Goal: Task Accomplishment & Management: Manage account settings

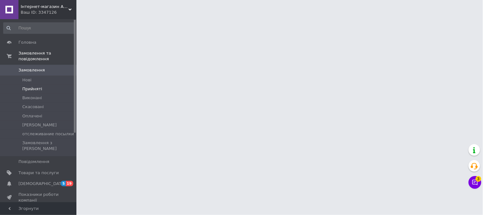
click at [43, 84] on li "Прийняті" at bounding box center [39, 88] width 78 height 9
click at [41, 84] on li "Прийняті" at bounding box center [39, 88] width 78 height 9
click at [39, 86] on span "Прийняті" at bounding box center [32, 89] width 20 height 6
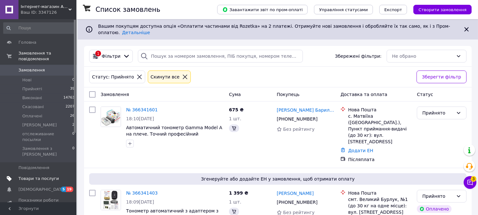
click at [49, 176] on span "Товари та послуги" at bounding box center [38, 179] width 40 height 6
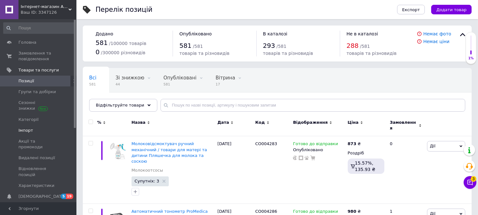
click at [32, 133] on span "Імпорт" at bounding box center [38, 130] width 40 height 6
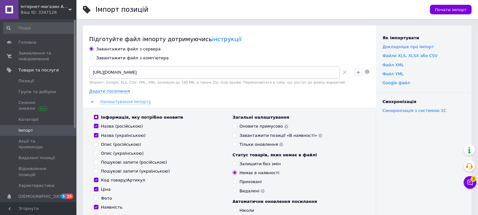
scroll to position [71, 0]
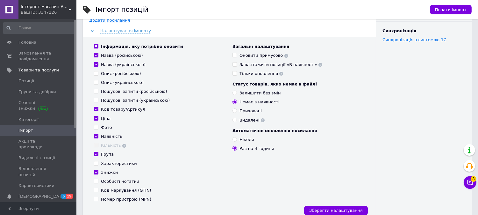
click at [248, 141] on div "Ніколи" at bounding box center [247, 140] width 15 height 6
click at [237, 141] on input "Ніколи" at bounding box center [235, 139] width 4 height 4
radio input "true"
drag, startPoint x: 363, startPoint y: 209, endPoint x: 323, endPoint y: 202, distance: 40.5
click at [363, 209] on button "Зберегти налаштування" at bounding box center [336, 210] width 64 height 10
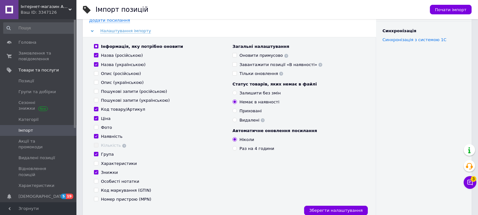
scroll to position [0, 0]
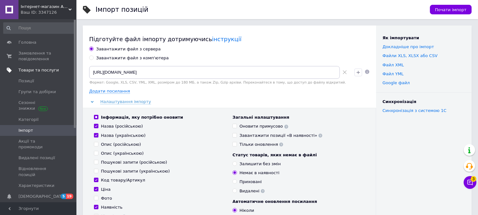
click at [47, 68] on span "Товари та послуги" at bounding box center [38, 70] width 40 height 6
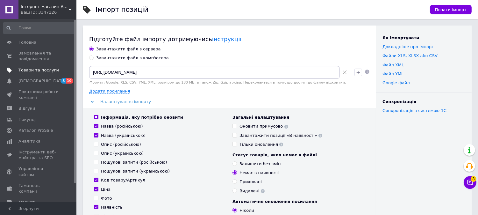
click at [46, 69] on span "Товари та послуги" at bounding box center [38, 70] width 40 height 6
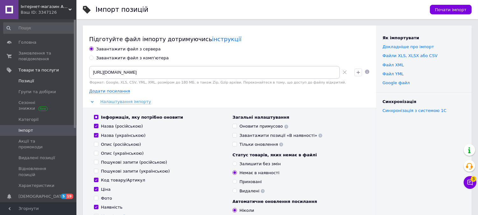
click at [33, 81] on span "Позиції" at bounding box center [38, 81] width 40 height 6
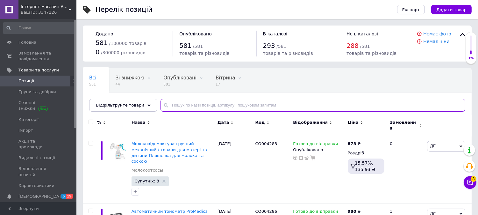
click at [174, 106] on input "text" at bounding box center [313, 105] width 305 height 13
type input "new"
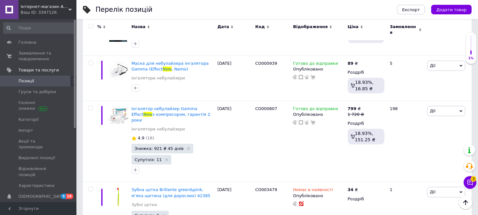
scroll to position [495, 0]
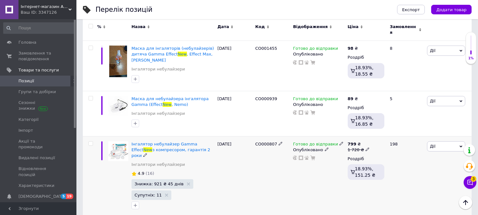
click at [333, 141] on div "Готово до відправки" at bounding box center [318, 144] width 51 height 6
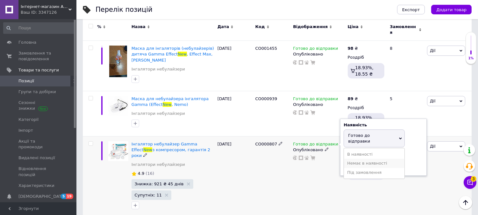
click at [361, 159] on li "Немає в наявності" at bounding box center [374, 163] width 61 height 9
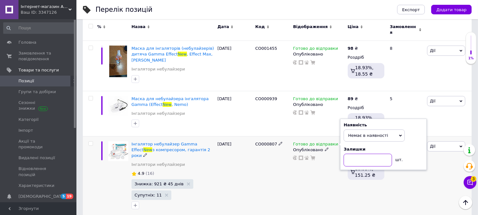
click at [361, 154] on input at bounding box center [368, 160] width 48 height 13
type input "0"
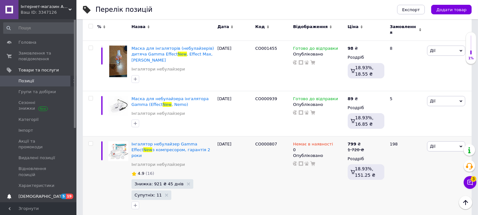
click at [49, 193] on span "[DEMOGRAPHIC_DATA]" at bounding box center [38, 196] width 40 height 6
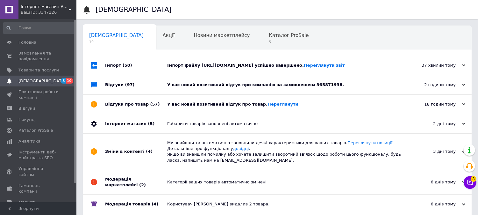
click at [243, 107] on div "У вас новий позитивний відгук про товар. [GEOGRAPHIC_DATA]" at bounding box center [284, 104] width 234 height 6
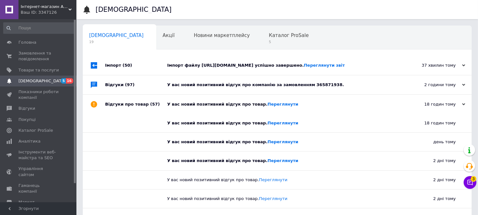
click at [246, 88] on div "У вас новий позитивний відгук про компанію за замовленням 365871938." at bounding box center [284, 85] width 234 height 6
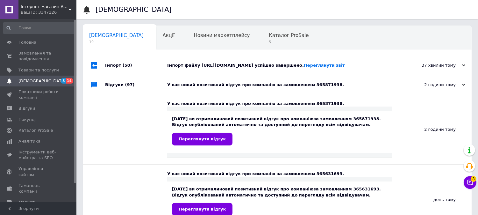
click at [259, 64] on div "Імпорт файлу [URL][DOMAIN_NAME] успішно завершено. Переглянути звіт" at bounding box center [284, 65] width 234 height 6
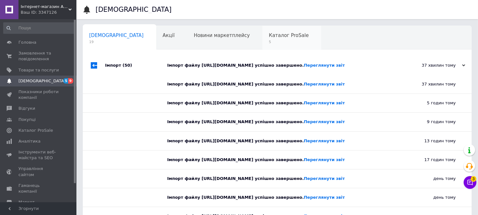
click at [269, 40] on span "5" at bounding box center [289, 42] width 40 height 5
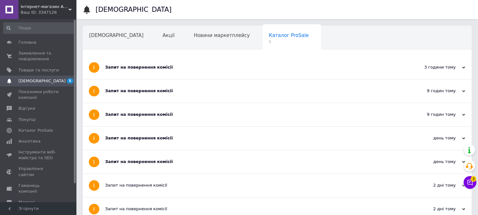
click at [208, 67] on div "Запит на повернення комісії" at bounding box center [253, 67] width 297 height 6
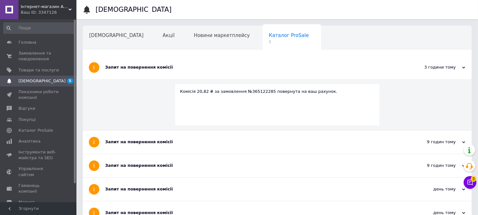
click at [186, 113] on div "Комісія 20,82 ₴ за замовлення №365122285 повернута на ваш рахунок." at bounding box center [277, 104] width 204 height 41
drag, startPoint x: 172, startPoint y: 156, endPoint x: 174, endPoint y: 170, distance: 14.2
click at [173, 160] on div "Запит на повернення комісії" at bounding box center [253, 165] width 297 height 23
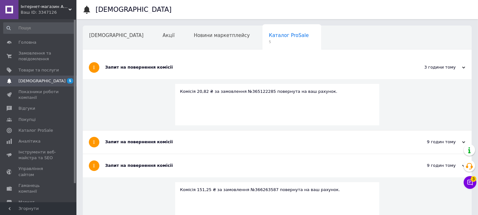
drag, startPoint x: 175, startPoint y: 171, endPoint x: 177, endPoint y: 177, distance: 7.0
click at [176, 175] on div "Запит на повернення комісії" at bounding box center [253, 165] width 297 height 23
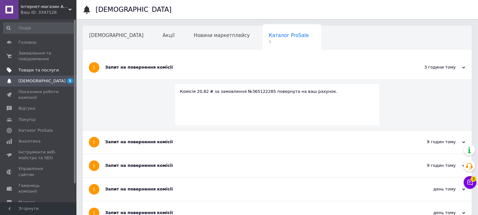
click at [42, 68] on span "Товари та послуги" at bounding box center [38, 70] width 40 height 6
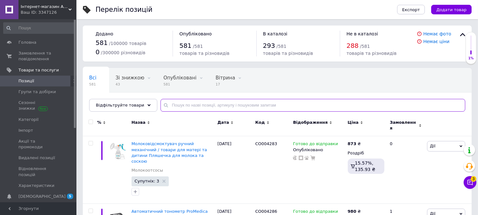
click at [180, 99] on input "text" at bounding box center [313, 105] width 305 height 13
type input "njyjvt"
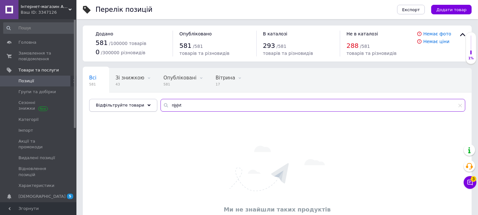
drag, startPoint x: 183, startPoint y: 105, endPoint x: 110, endPoint y: 101, distance: 73.4
click at [110, 101] on div "Відфільтруйте товари njyjvt" at bounding box center [277, 105] width 376 height 13
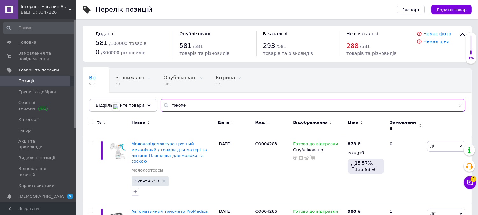
type input "тономе"
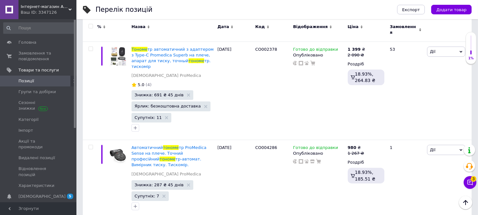
scroll to position [136, 0]
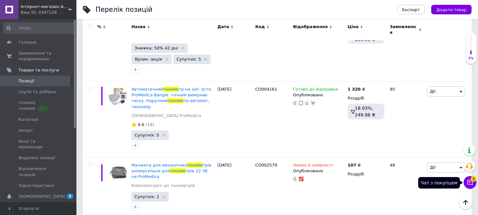
click at [474, 182] on button "Чат з покупцем 3" at bounding box center [470, 182] width 13 height 13
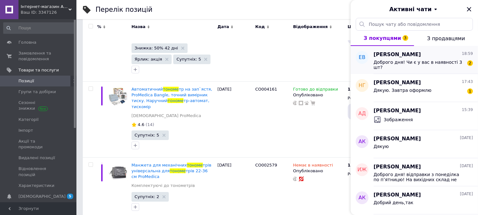
click at [442, 61] on span "Доброго дня! Чи є у вас в наявності 3 шт?" at bounding box center [419, 65] width 90 height 10
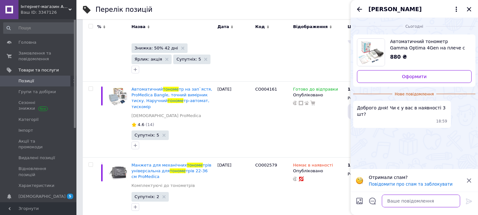
click at [395, 202] on textarea at bounding box center [421, 200] width 78 height 13
type textarea "добрий день! так, в наявності 700 шт."
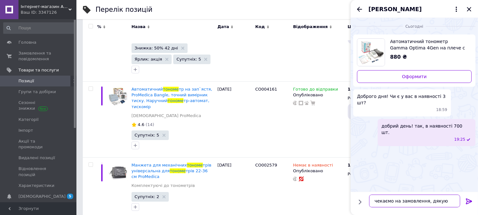
type textarea "чекаємо на замовлення, дякую"
click at [467, 203] on icon at bounding box center [469, 201] width 8 height 8
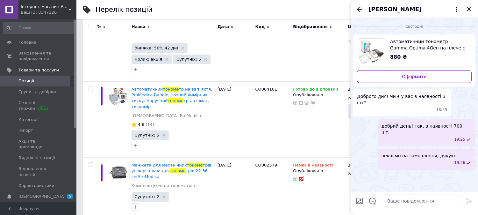
click at [361, 9] on icon "Назад" at bounding box center [359, 9] width 5 height 5
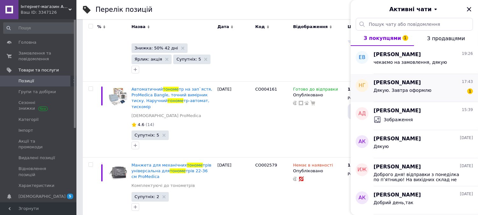
click at [408, 90] on span "Дякую. Завтра оформлю" at bounding box center [403, 90] width 58 height 5
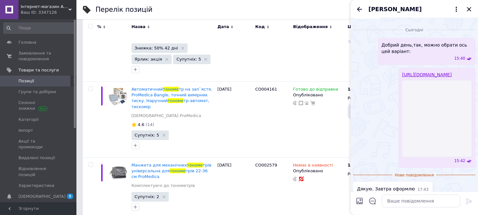
scroll to position [310, 0]
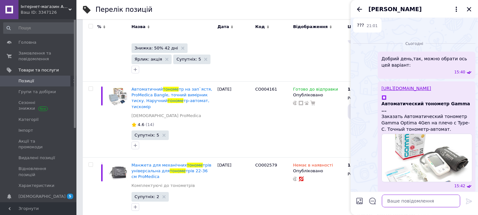
click at [402, 202] on textarea at bounding box center [421, 200] width 78 height 13
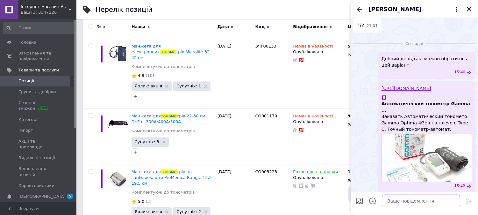
scroll to position [2684, 0]
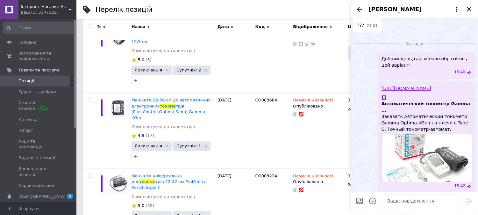
click at [469, 11] on icon "Закрити" at bounding box center [469, 9] width 8 height 8
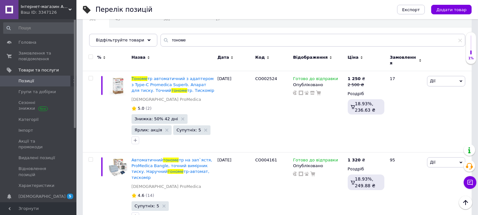
scroll to position [0, 0]
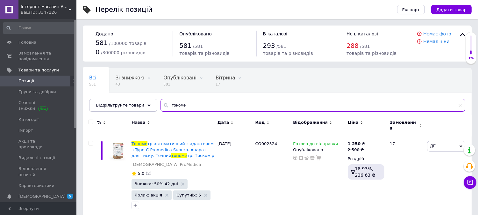
drag, startPoint x: 183, startPoint y: 103, endPoint x: 136, endPoint y: 103, distance: 46.8
click at [136, 103] on div "Відфільтруйте товари тономе" at bounding box center [277, 105] width 376 height 13
type input "ингал"
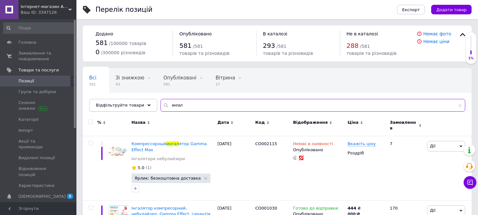
drag, startPoint x: 193, startPoint y: 104, endPoint x: 132, endPoint y: 102, distance: 61.2
click at [132, 102] on div "Відфільтруйте товари ингал" at bounding box center [277, 105] width 376 height 13
click at [40, 193] on span "[DEMOGRAPHIC_DATA]" at bounding box center [41, 196] width 47 height 6
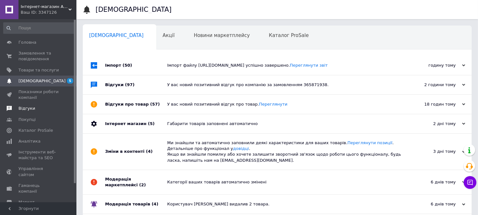
click at [37, 107] on span "Відгуки" at bounding box center [38, 108] width 40 height 6
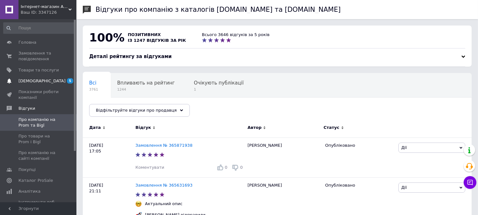
click at [39, 79] on span "[DEMOGRAPHIC_DATA]" at bounding box center [41, 81] width 47 height 6
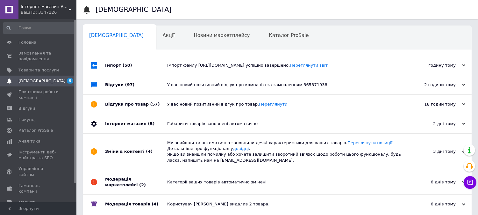
click at [187, 88] on div "У вас новий позитивний відгук про компанію за замовленням 365871938." at bounding box center [284, 85] width 234 height 6
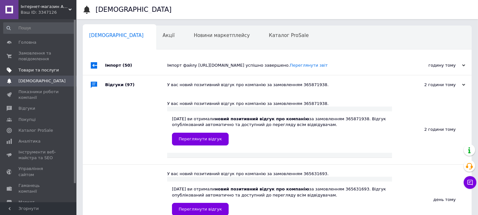
click at [37, 68] on span "Товари та послуги" at bounding box center [38, 70] width 40 height 6
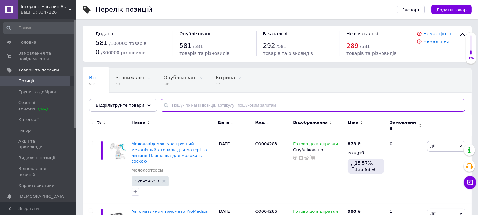
click at [202, 105] on input "text" at bounding box center [313, 105] width 305 height 13
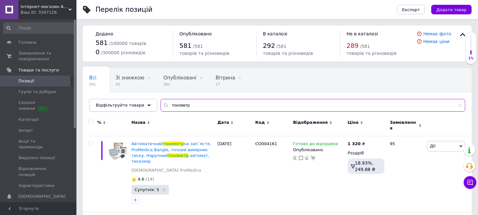
drag, startPoint x: 200, startPoint y: 104, endPoint x: 107, endPoint y: 103, distance: 92.7
click at [108, 103] on div "Відфільтруйте товари тонометр" at bounding box center [277, 105] width 376 height 13
type input "механ"
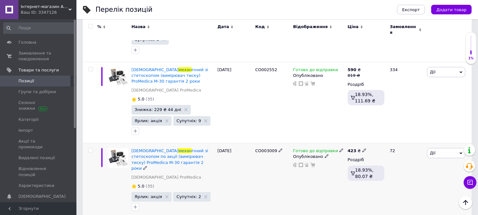
scroll to position [319, 0]
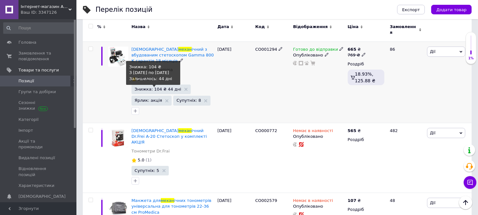
click at [158, 87] on span "Знижка: 104 ₴ 44 дні" at bounding box center [158, 89] width 47 height 4
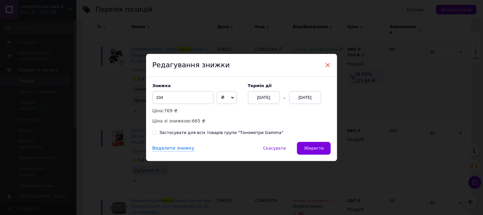
click at [328, 63] on span "×" at bounding box center [328, 65] width 6 height 11
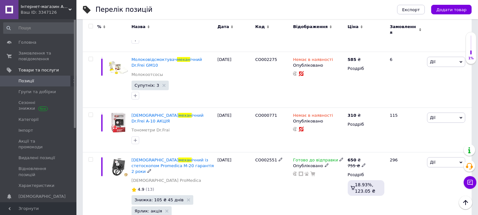
scroll to position [779, 0]
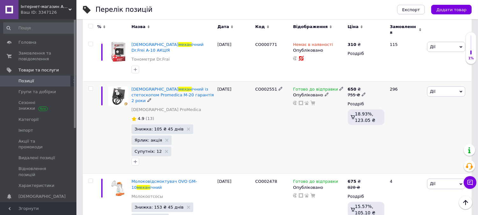
click at [159, 124] on span "Знижка: 105 ₴ 45 днів" at bounding box center [163, 129] width 62 height 10
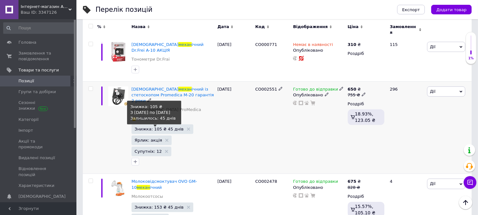
click at [157, 127] on span "Знижка: 105 ₴ 45 днів" at bounding box center [159, 129] width 49 height 4
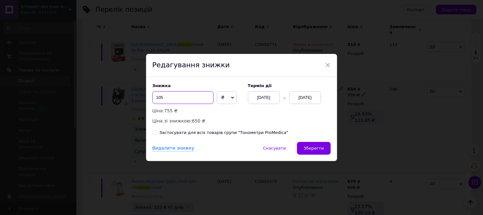
click at [177, 96] on input "105" at bounding box center [183, 97] width 61 height 13
type input "1"
type input "4"
type input "339"
click at [295, 100] on div "[DATE]" at bounding box center [306, 97] width 32 height 13
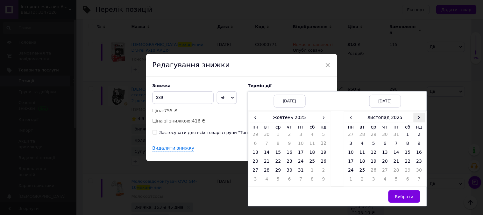
click at [419, 117] on span "›" at bounding box center [419, 117] width 11 height 9
drag, startPoint x: 351, startPoint y: 119, endPoint x: 357, endPoint y: 125, distance: 8.3
click at [352, 119] on span "‹" at bounding box center [351, 117] width 11 height 9
click at [360, 169] on td "25" at bounding box center [362, 171] width 11 height 9
click at [395, 196] on button "Вибрати" at bounding box center [405, 196] width 32 height 13
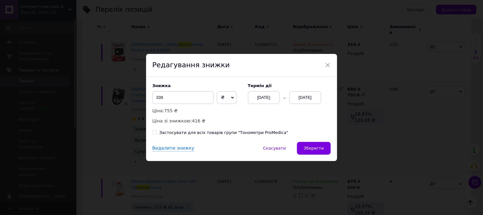
click at [395, 196] on div "× Редагування знижки Знижка 339 ₴ % Ціна: 755 ₴ Ціна зі знижкою: 416 ₴ Термін д…" at bounding box center [241, 107] width 483 height 215
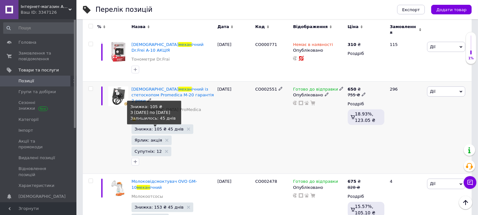
click at [164, 127] on span "Знижка: 105 ₴ 45 днів" at bounding box center [159, 129] width 49 height 4
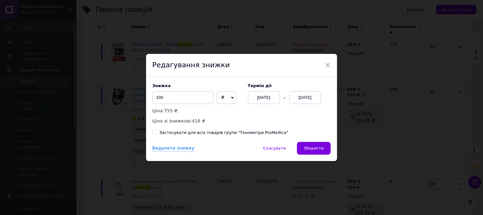
click at [313, 100] on div "[DATE]" at bounding box center [306, 97] width 32 height 13
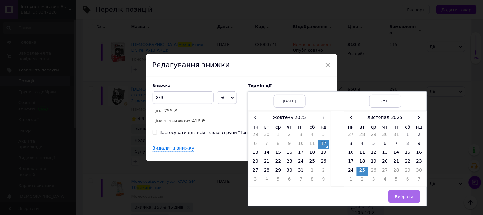
click at [405, 199] on span "Вибрати" at bounding box center [404, 196] width 18 height 5
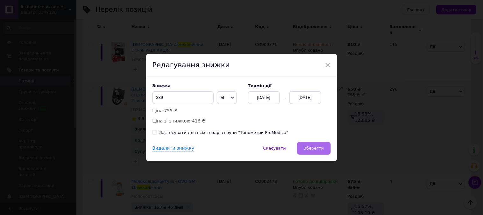
click at [320, 148] on span "Зберегти" at bounding box center [314, 148] width 20 height 5
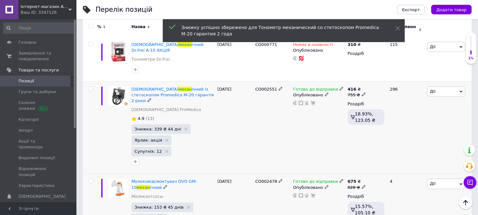
scroll to position [830, 0]
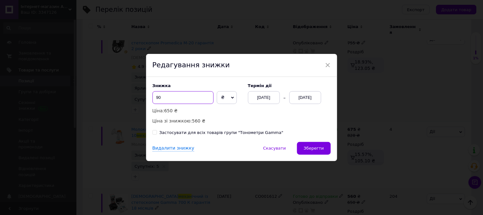
click at [192, 99] on input "90" at bounding box center [183, 97] width 61 height 13
type input "9"
type input "3"
type input "300"
click at [310, 99] on div "[DATE]" at bounding box center [306, 97] width 32 height 13
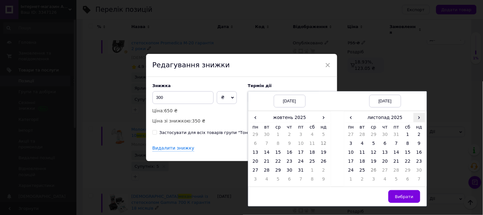
click at [419, 119] on span "›" at bounding box center [419, 117] width 11 height 9
click at [349, 116] on span "‹" at bounding box center [351, 117] width 11 height 9
click at [364, 169] on td "25" at bounding box center [362, 171] width 11 height 9
click at [396, 192] on button "Вибрати" at bounding box center [405, 196] width 32 height 13
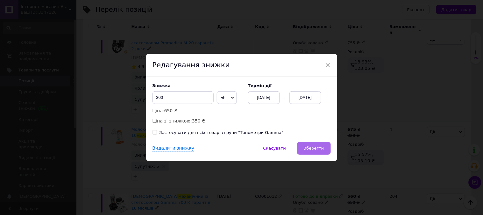
click at [315, 147] on span "Зберегти" at bounding box center [314, 148] width 20 height 5
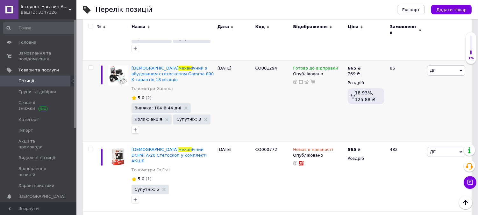
scroll to position [264, 0]
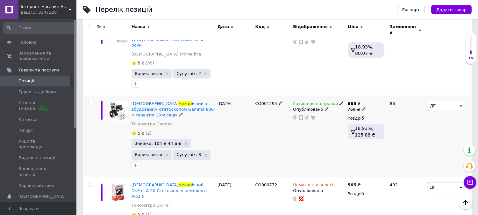
click at [151, 141] on span "Знижка: 104 ₴ 44 дні" at bounding box center [158, 143] width 47 height 4
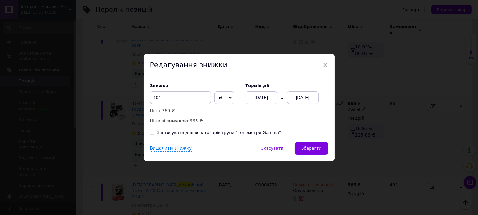
click at [151, 131] on div "Знижка 104 ₴ % Ціна: 769 ₴ Ціна зі знижкою: 665 ₴ Термін дії [DATE] [DATE] Заст…" at bounding box center [239, 109] width 191 height 65
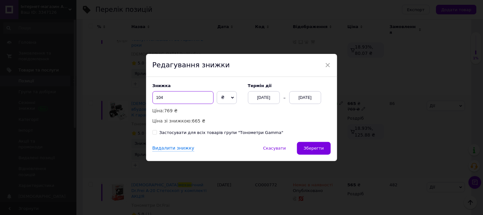
click at [196, 95] on input "104" at bounding box center [183, 97] width 61 height 13
type input "1"
type input "4"
type input "319"
click at [303, 98] on div "[DATE]" at bounding box center [306, 97] width 32 height 13
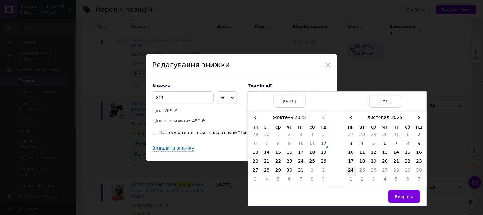
click at [348, 173] on td "24" at bounding box center [351, 171] width 11 height 9
click at [400, 193] on button "Вибрати" at bounding box center [405, 196] width 32 height 13
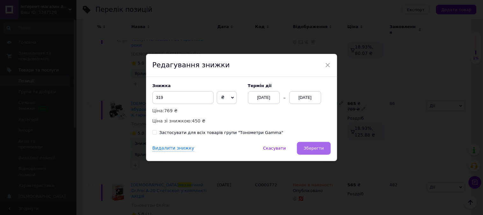
click at [315, 149] on span "Зберегти" at bounding box center [314, 148] width 20 height 5
